Goal: Communication & Community: Share content

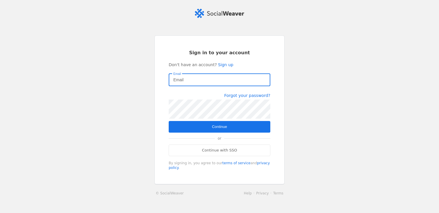
click at [263, 79] on input "Email" at bounding box center [219, 79] width 92 height 7
click at [0, 213] on com-1password-button at bounding box center [0, 213] width 0 height 0
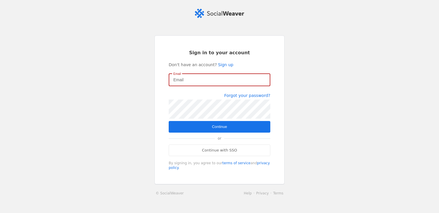
type input "[PERSON_NAME][EMAIL_ADDRESS][DOMAIN_NAME]"
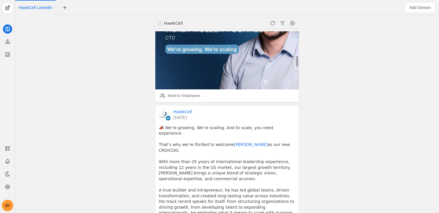
scroll to position [476, 0]
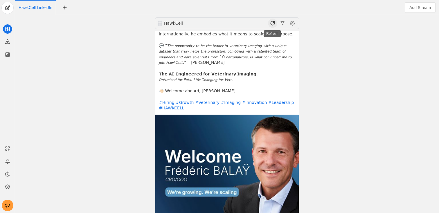
click at [271, 21] on span at bounding box center [272, 23] width 9 height 9
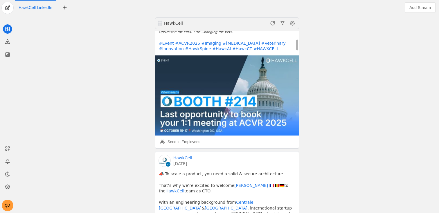
scroll to position [136, 0]
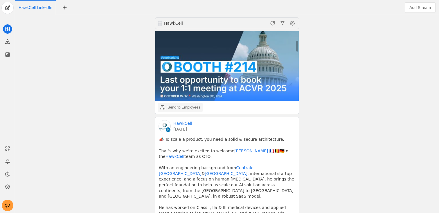
click at [198, 107] on div "Send to Employees" at bounding box center [183, 107] width 33 height 6
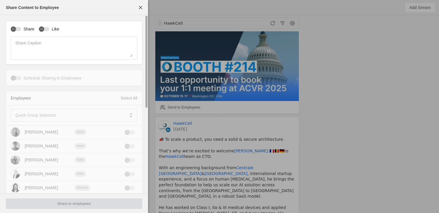
click at [22, 26] on label "Share" at bounding box center [27, 29] width 13 height 6
click at [21, 27] on button "Share" at bounding box center [16, 29] width 10 height 4
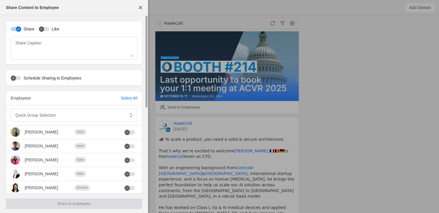
click at [47, 26] on mat-slide-toggle "Like" at bounding box center [49, 29] width 20 height 6
click at [41, 21] on div "Share Like Share Caption" at bounding box center [74, 43] width 136 height 44
click at [43, 26] on div "button" at bounding box center [41, 29] width 8 height 8
click at [120, 98] on div "Select All" at bounding box center [128, 98] width 17 height 6
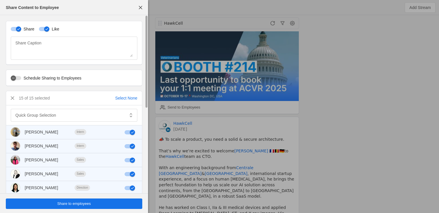
click at [122, 205] on span "undefined" at bounding box center [74, 203] width 136 height 10
